Goal: Find contact information: Find contact information

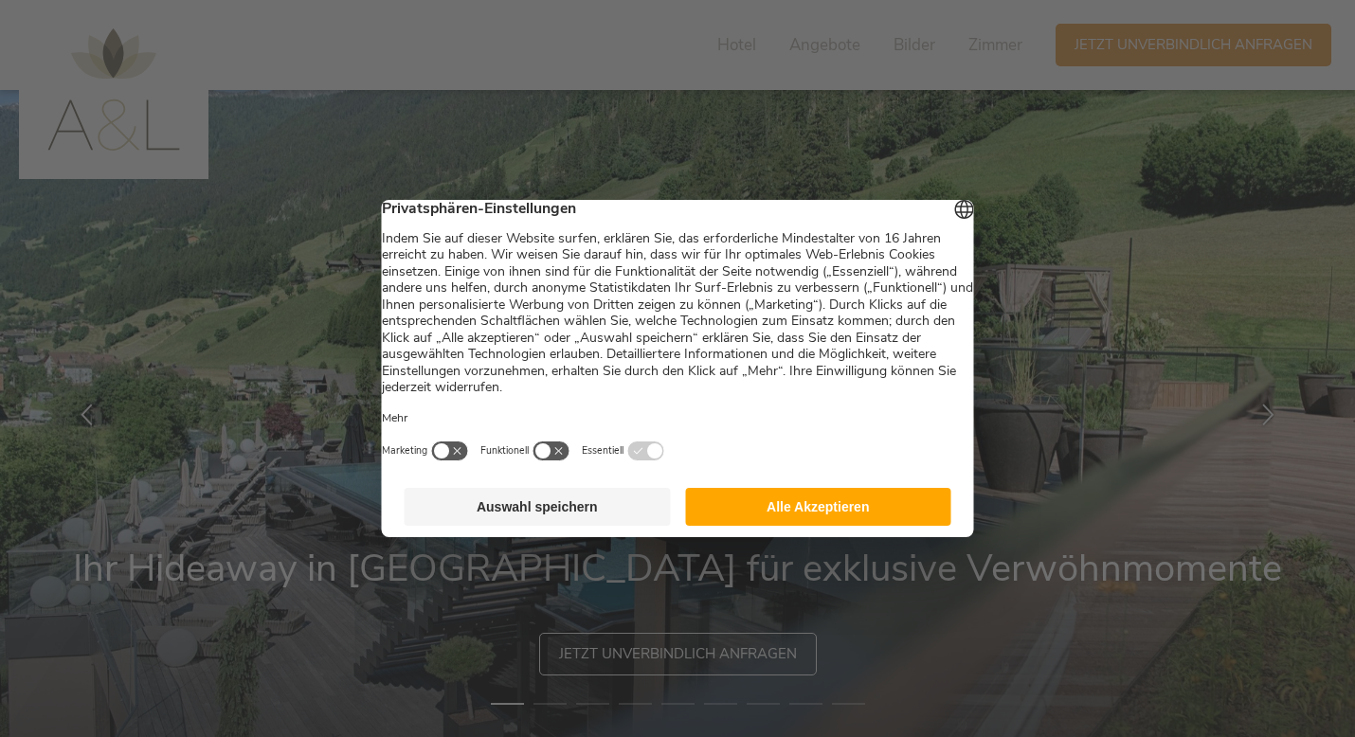
click at [848, 518] on button "Alle Akzeptieren" at bounding box center [818, 507] width 266 height 38
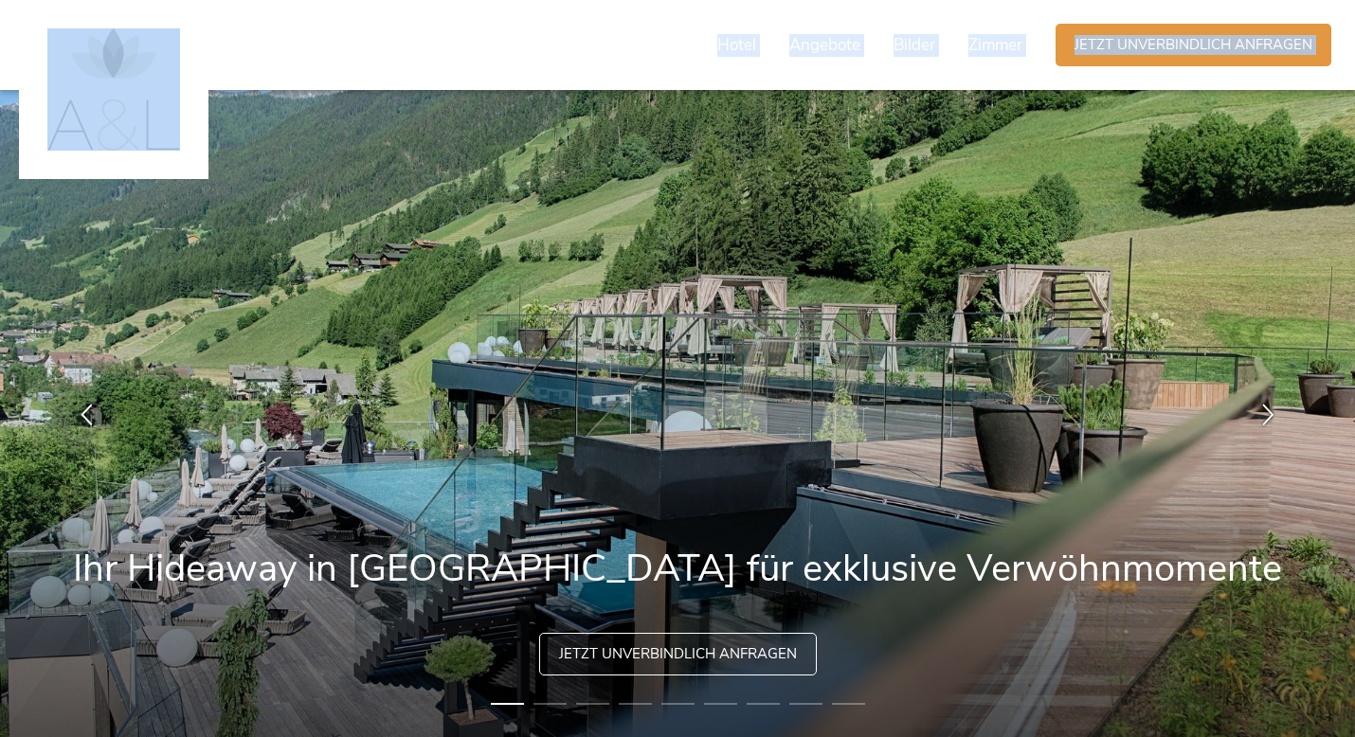
drag, startPoint x: 1364, startPoint y: 67, endPoint x: 1364, endPoint y: 113, distance: 45.5
click at [1274, 167] on img at bounding box center [677, 413] width 1355 height 647
drag, startPoint x: 1364, startPoint y: 46, endPoint x: 1364, endPoint y: 206, distance: 159.2
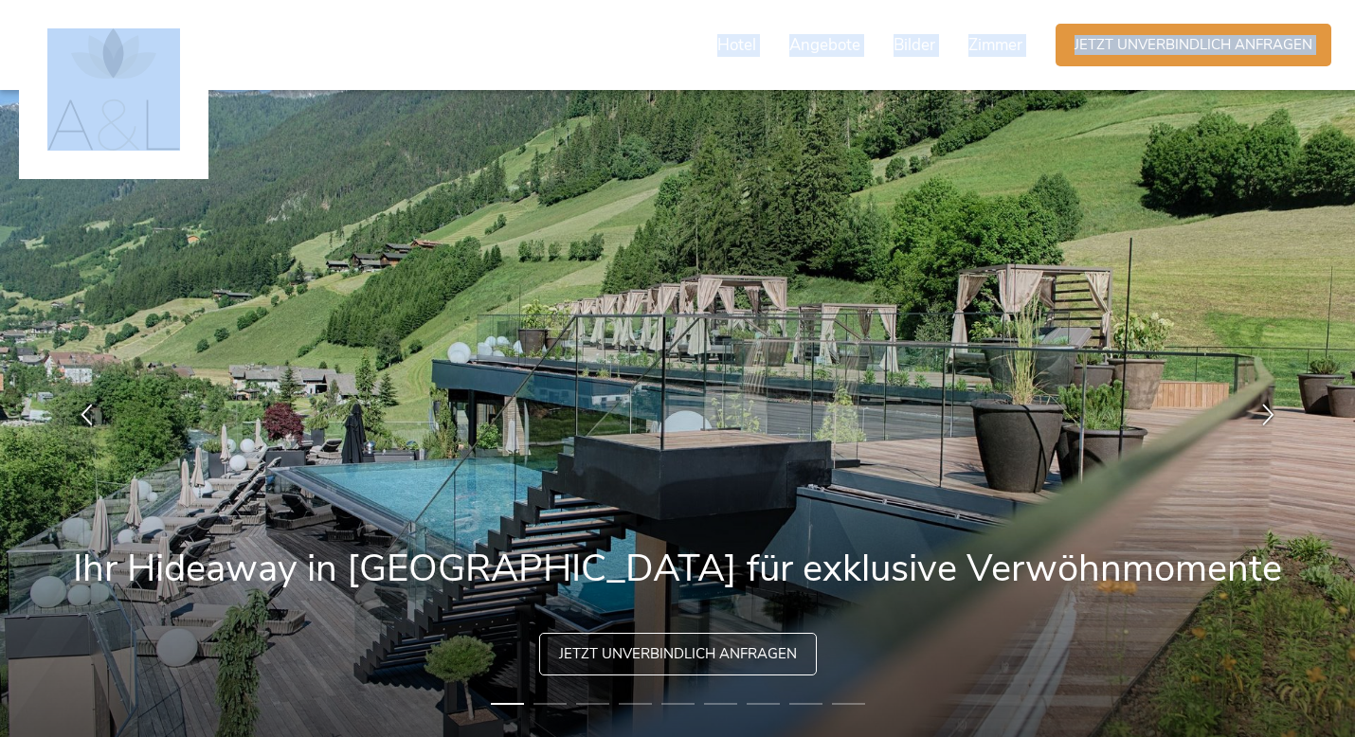
click at [1234, 318] on img at bounding box center [677, 413] width 1355 height 647
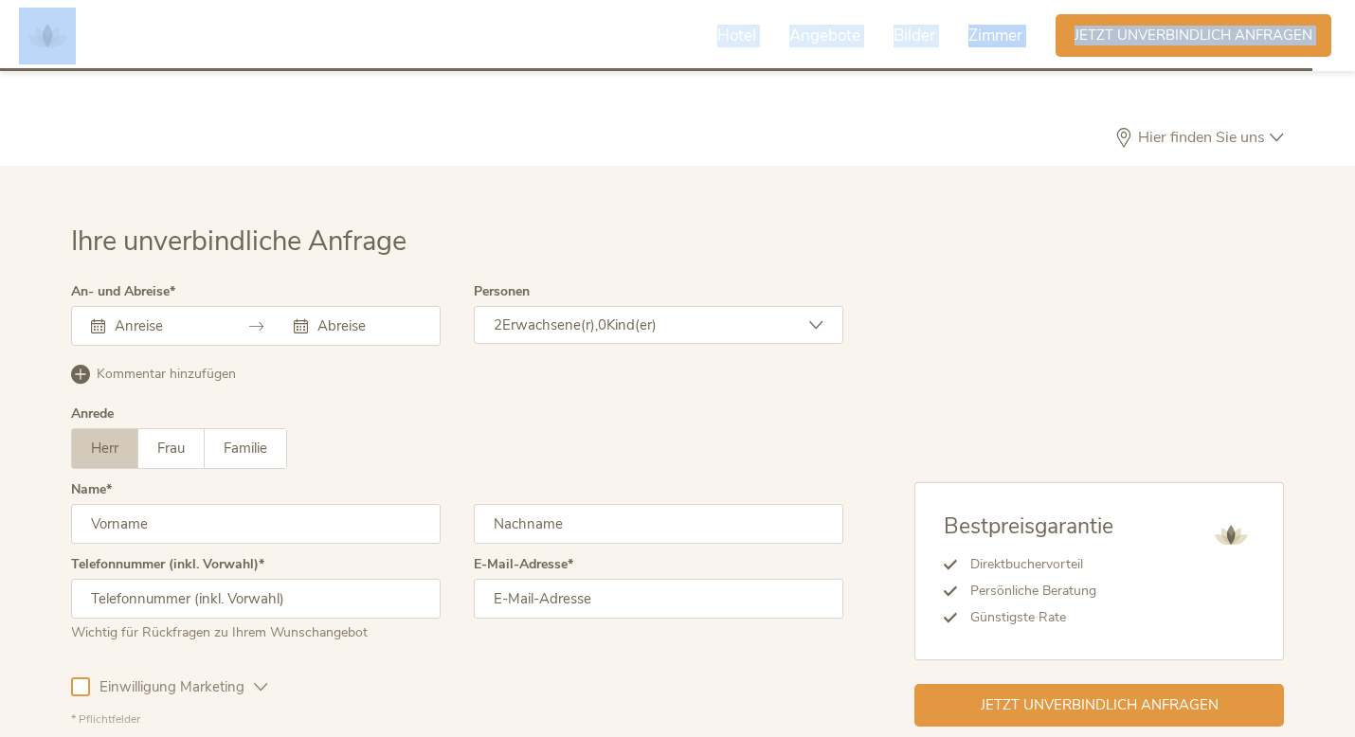
scroll to position [5672, 0]
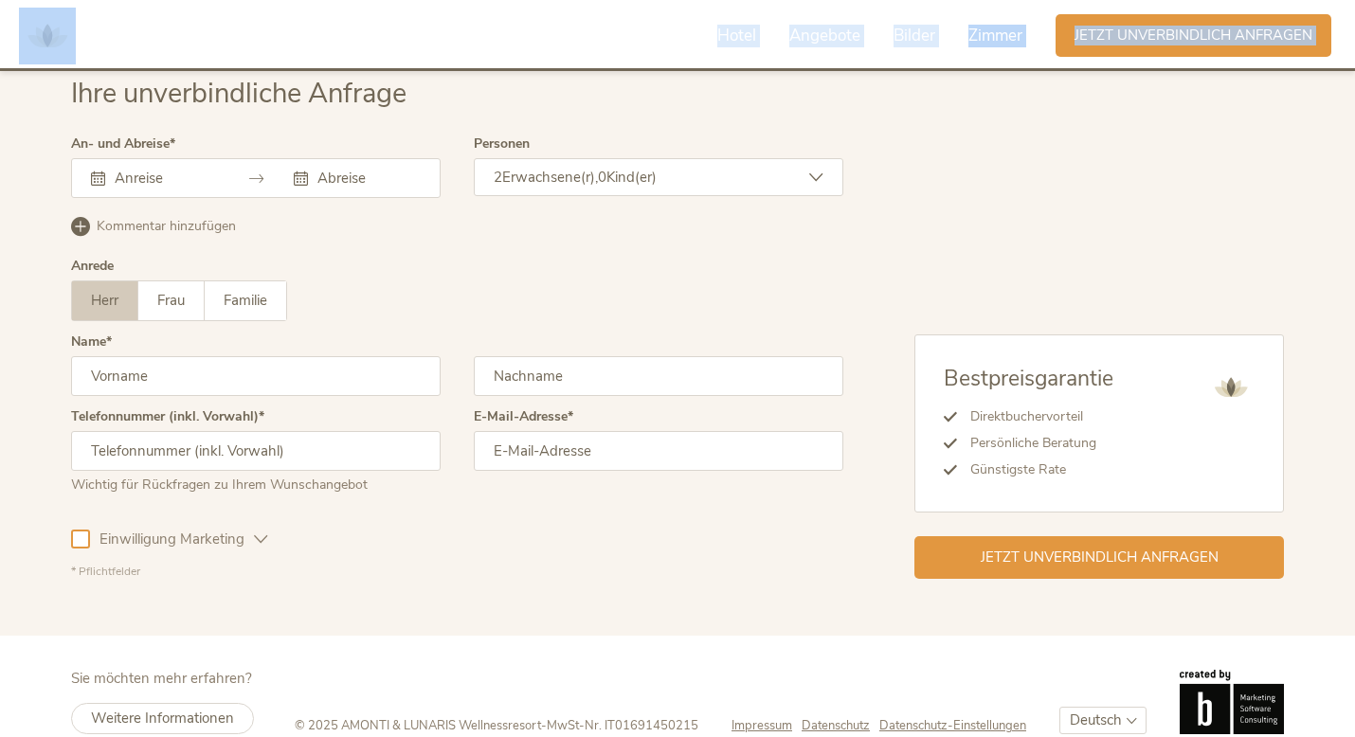
click at [780, 717] on span "Impressum" at bounding box center [762, 725] width 61 height 17
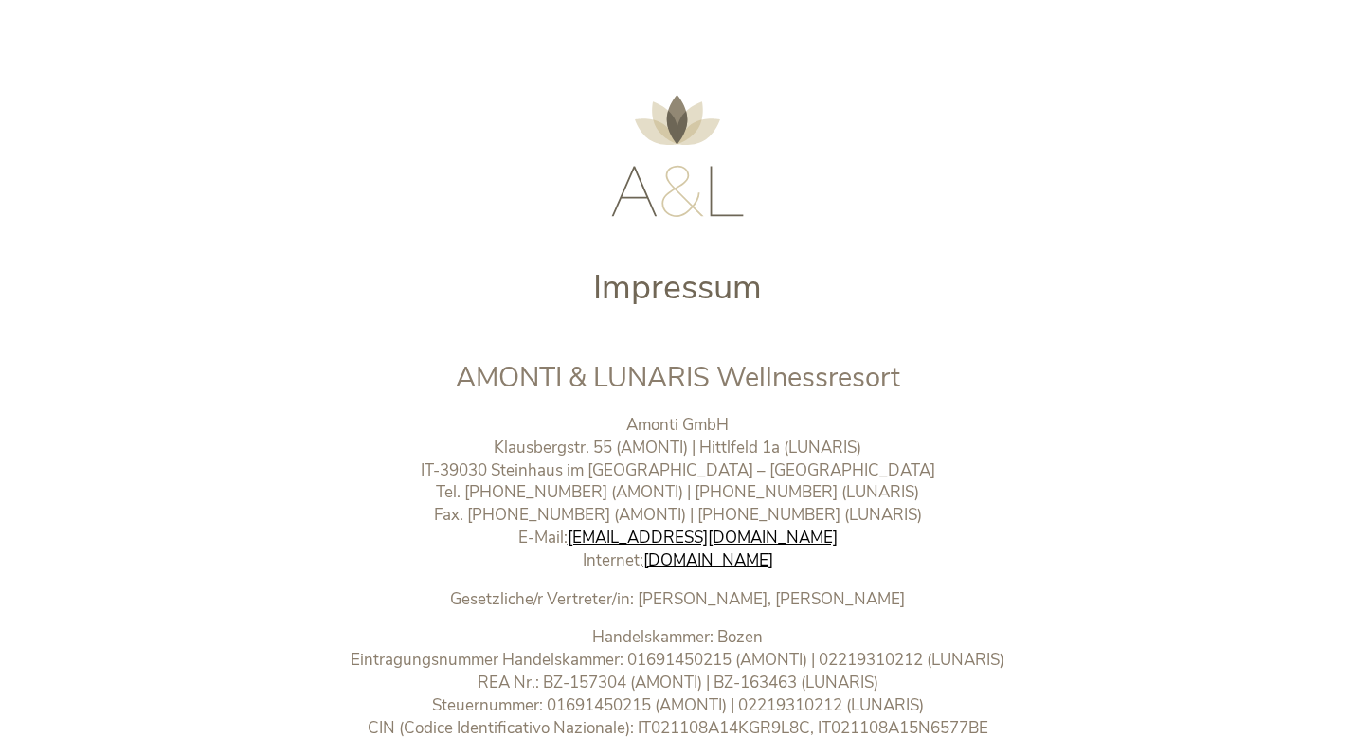
drag, startPoint x: 809, startPoint y: 563, endPoint x: 624, endPoint y: 565, distance: 184.8
click at [624, 565] on p "Amonti GmbH Klausbergstr. 55 (AMONTI) | Hittlfeld 1a (LUNARIS) IT-39030 [GEOGRA…" at bounding box center [677, 493] width 791 height 158
copy p "[DOMAIN_NAME]"
drag, startPoint x: 939, startPoint y: 379, endPoint x: 466, endPoint y: 375, distance: 472.8
click at [467, 378] on h2 "AMONTI & LUNARIS Wellnessresort" at bounding box center [677, 378] width 791 height 39
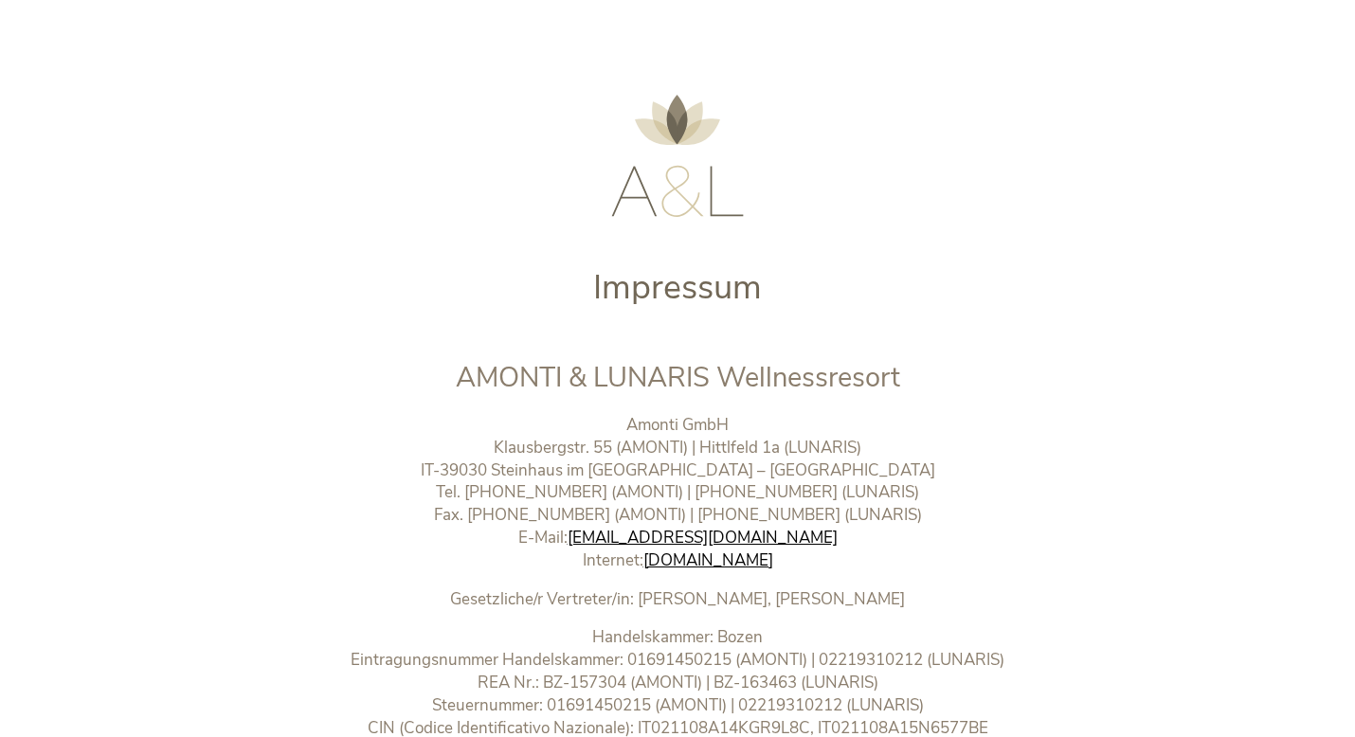
click at [777, 372] on span "AMONTI & LUNARIS Wellnessresort" at bounding box center [678, 377] width 444 height 37
drag, startPoint x: 920, startPoint y: 381, endPoint x: 438, endPoint y: 386, distance: 482.3
click at [438, 386] on h2 "AMONTI & LUNARIS Wellnessresort" at bounding box center [677, 378] width 791 height 39
copy span "AMONTI & LUNARIS Wellnessresort"
drag, startPoint x: 775, startPoint y: 429, endPoint x: 626, endPoint y: 430, distance: 148.8
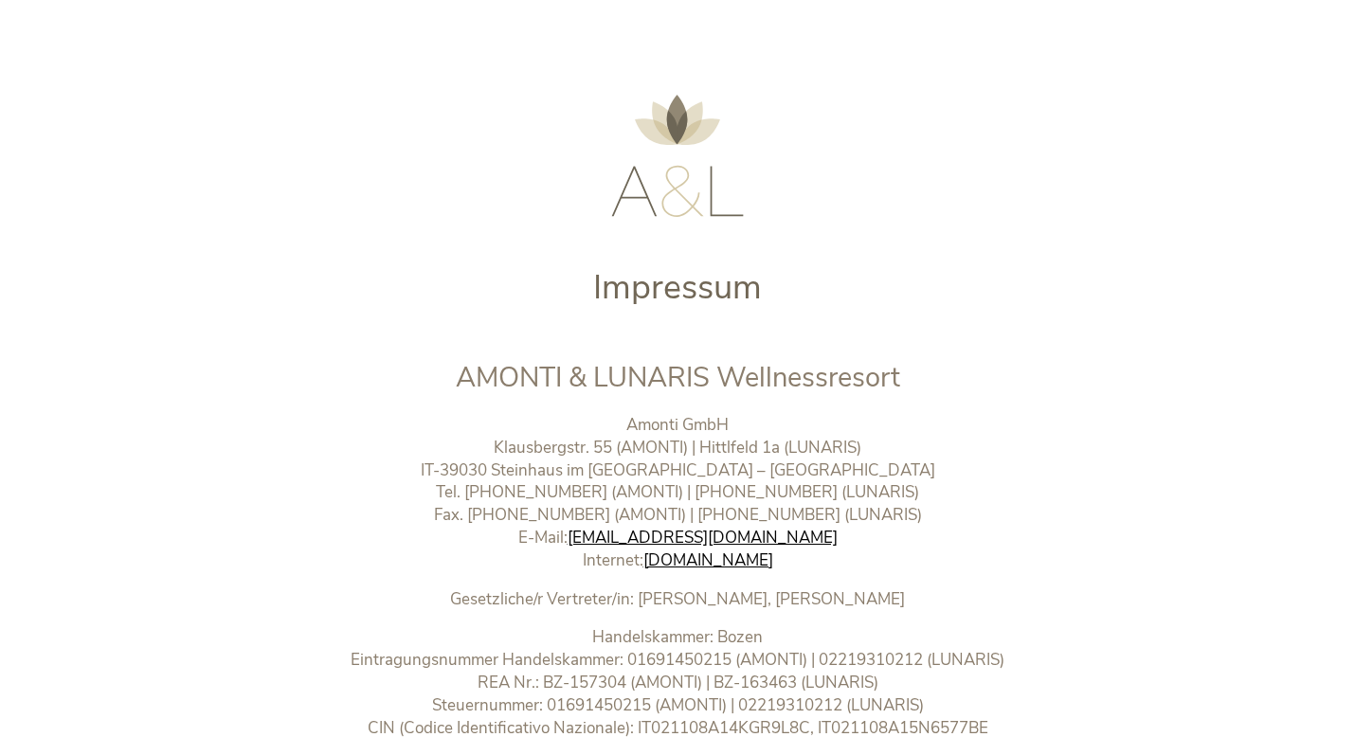
click at [626, 430] on p "Amonti GmbH Klausbergstr. 55 (AMONTI) | Hittlfeld 1a (LUNARIS) IT-39030 [GEOGRA…" at bounding box center [677, 493] width 791 height 158
copy p "Amonti GmbH"
drag, startPoint x: 606, startPoint y: 492, endPoint x: 475, endPoint y: 495, distance: 131.7
click at [475, 495] on p "Amonti GmbH Klausbergstr. 55 (AMONTI) | Hittlfeld 1a (LUNARIS) IT-39030 [GEOGRA…" at bounding box center [677, 493] width 791 height 158
copy p "[PHONE_NUMBER]"
